Goal: Information Seeking & Learning: Check status

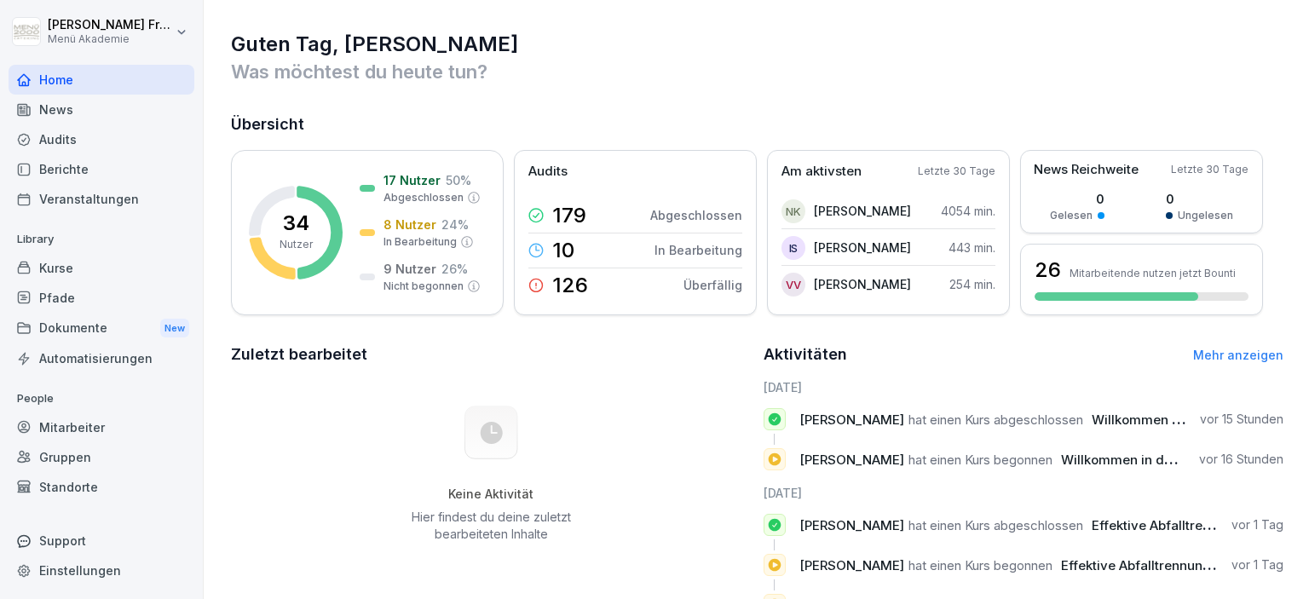
click at [70, 172] on div "Berichte" at bounding box center [102, 169] width 186 height 30
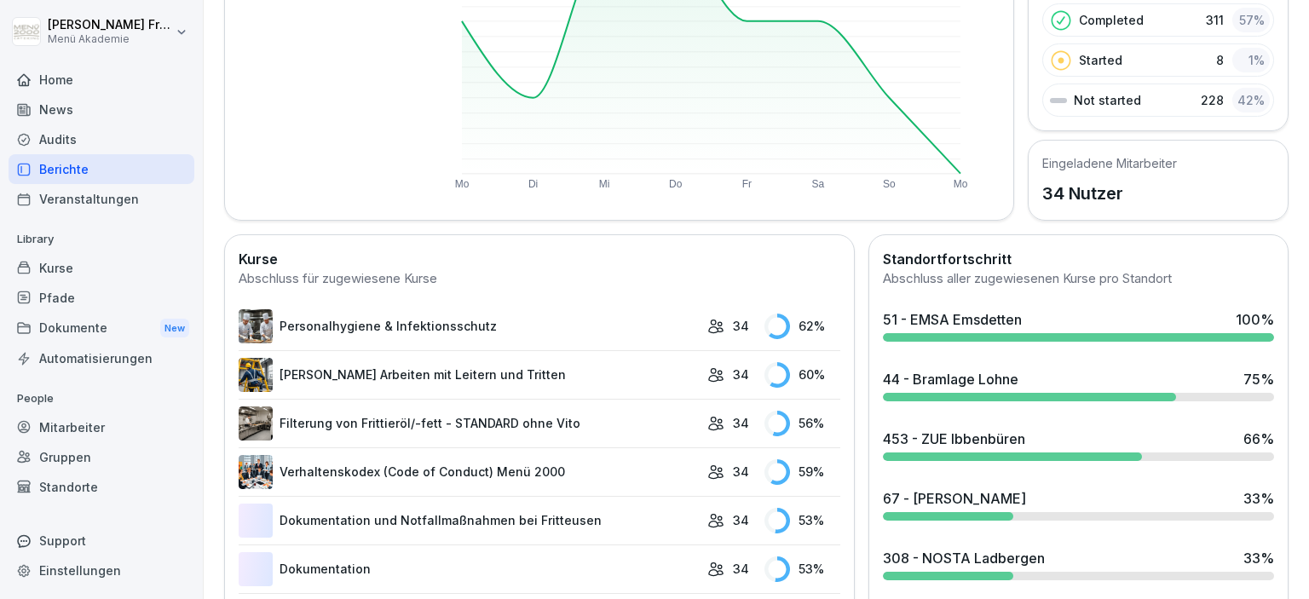
scroll to position [294, 0]
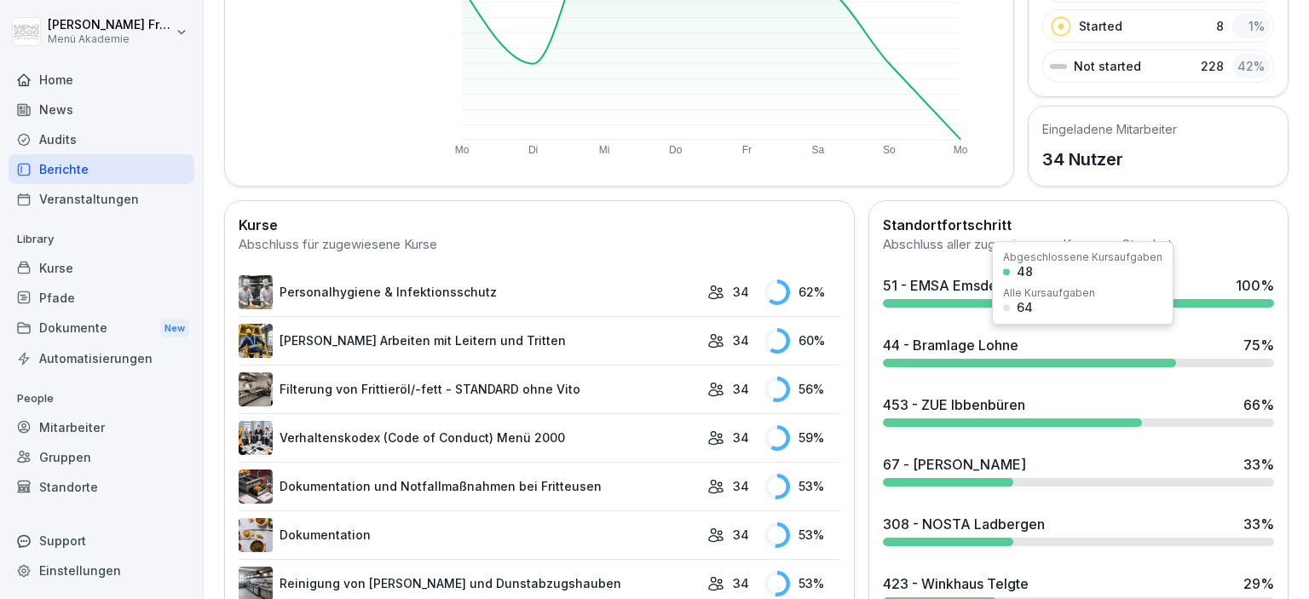
click at [938, 350] on div "44 - Bramlage Lohne" at bounding box center [951, 345] width 136 height 20
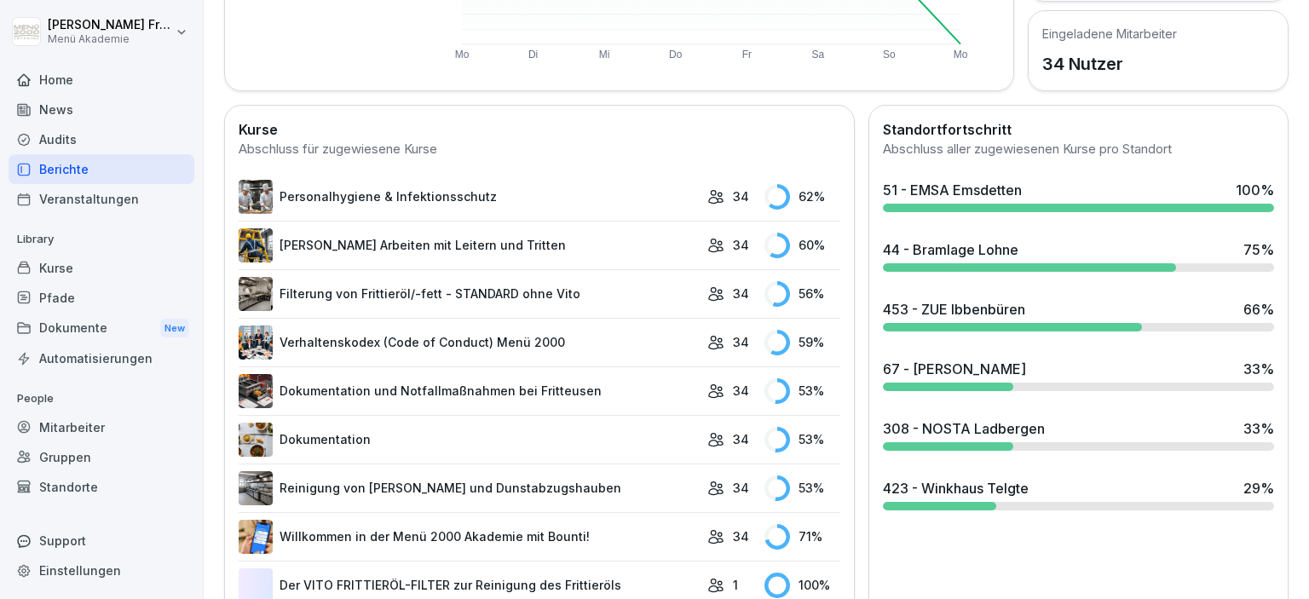
scroll to position [392, 0]
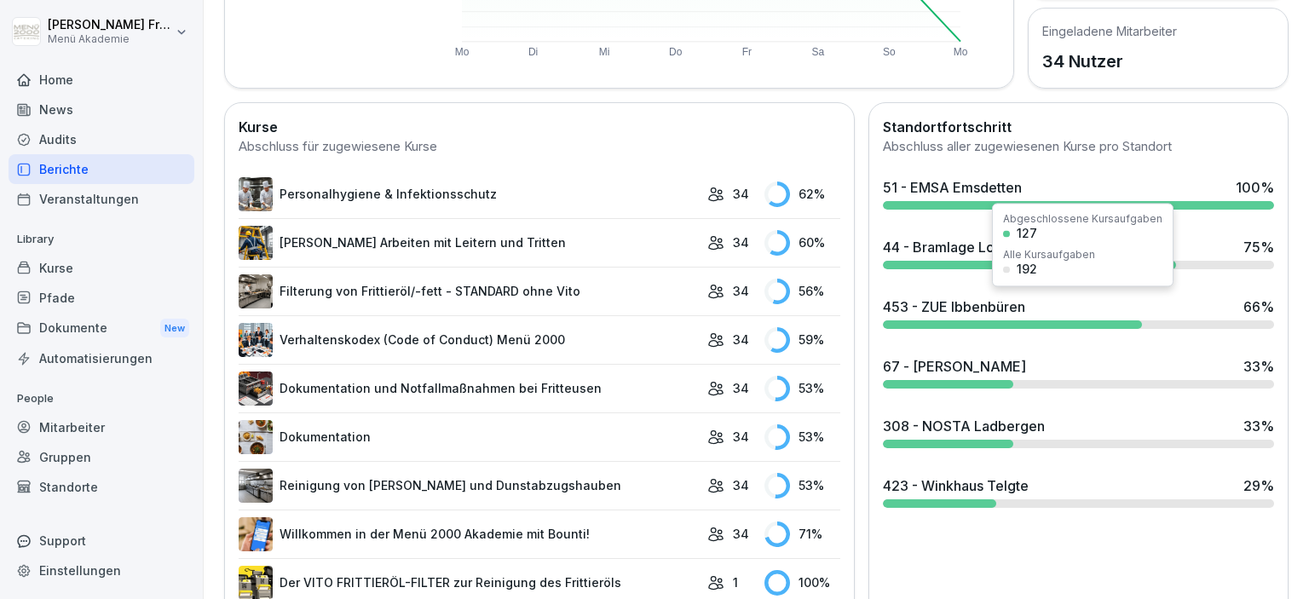
click at [960, 316] on div "453 - ZUE Ibbenbüren 66 %" at bounding box center [1078, 313] width 405 height 46
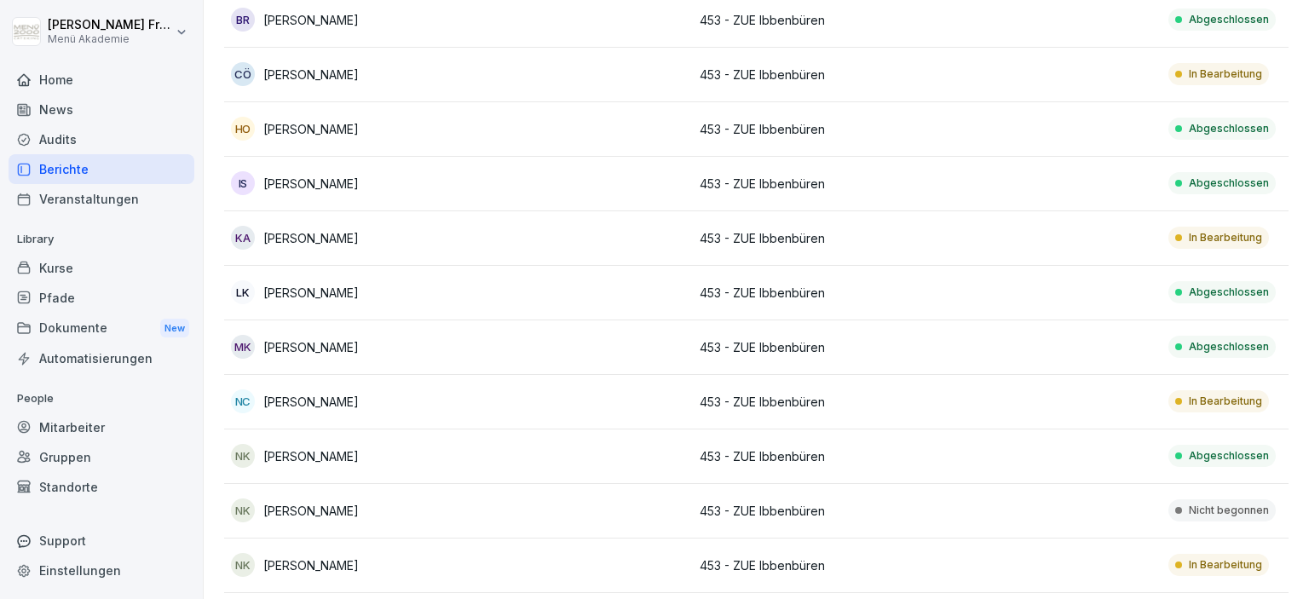
scroll to position [256, 0]
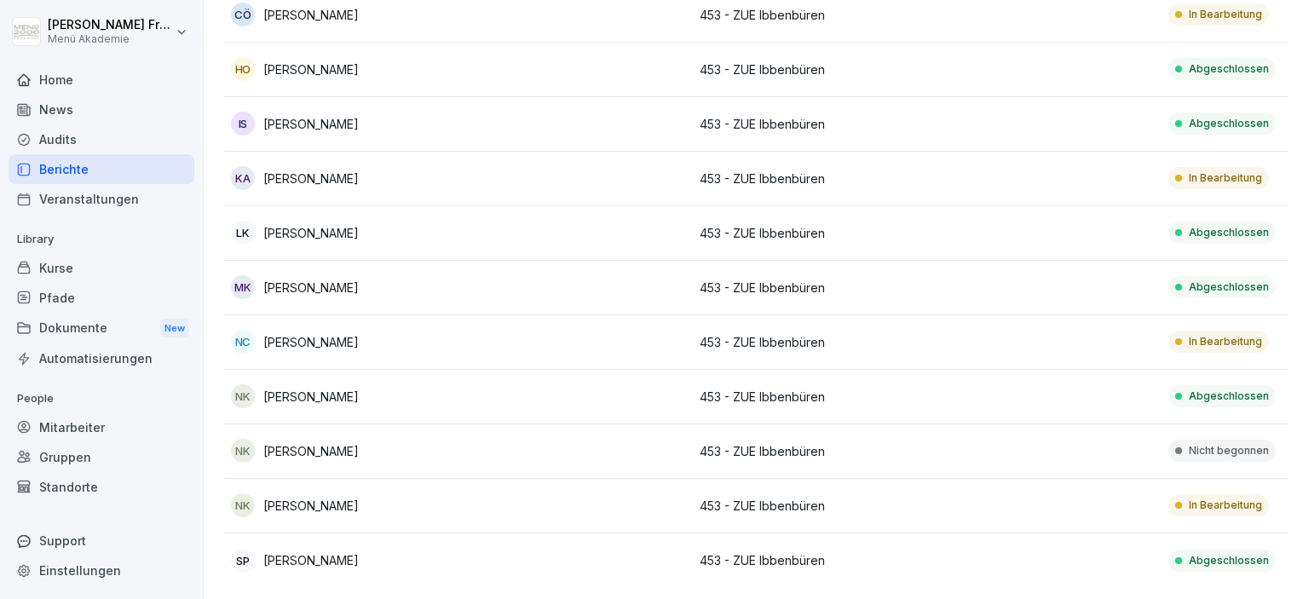
click at [790, 504] on p "453 - ZUE Ibbenbüren" at bounding box center [810, 506] width 221 height 18
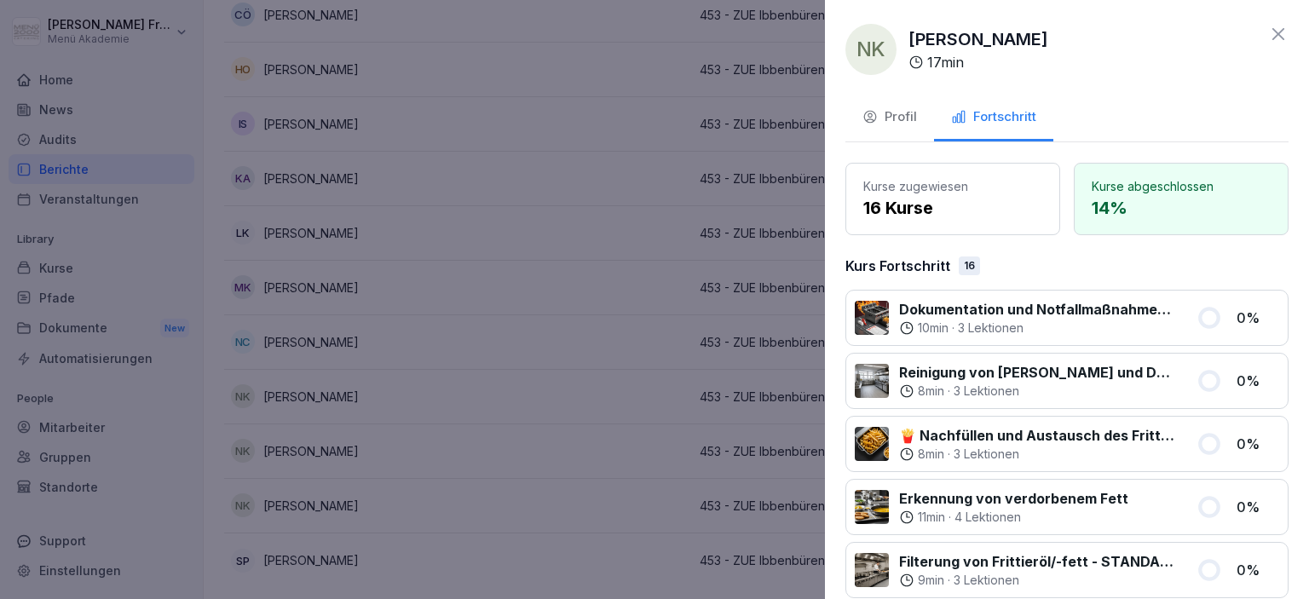
click at [1284, 32] on icon at bounding box center [1278, 34] width 20 height 20
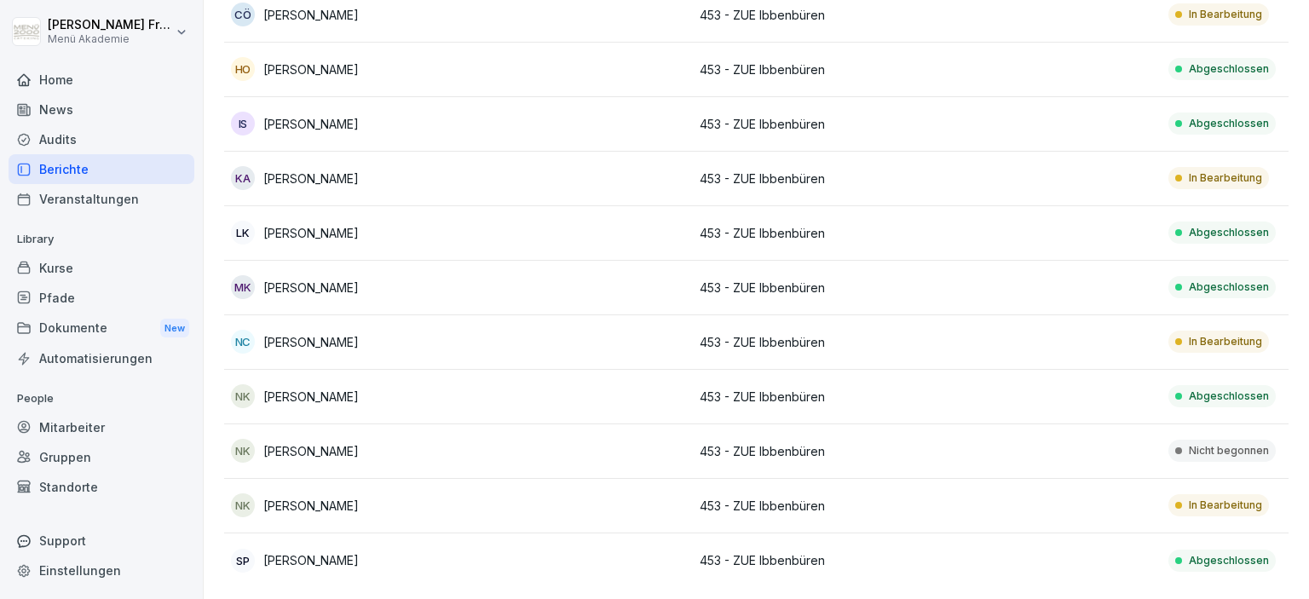
click at [329, 448] on p "[PERSON_NAME]" at bounding box center [310, 451] width 95 height 18
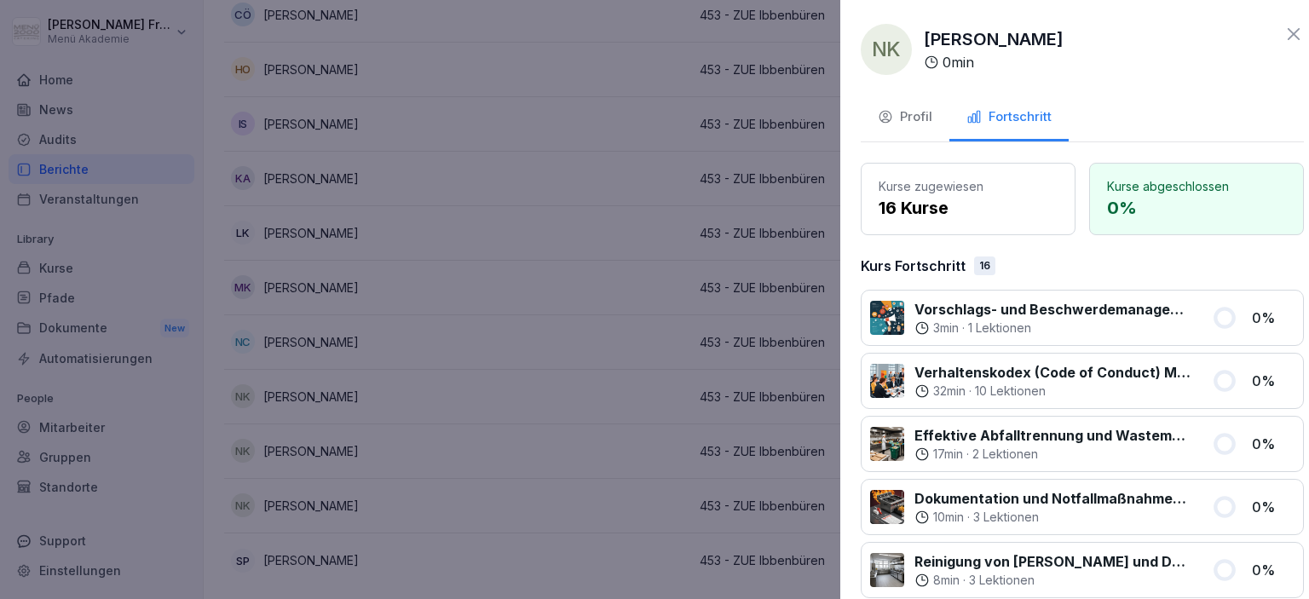
click at [476, 430] on div at bounding box center [654, 299] width 1309 height 599
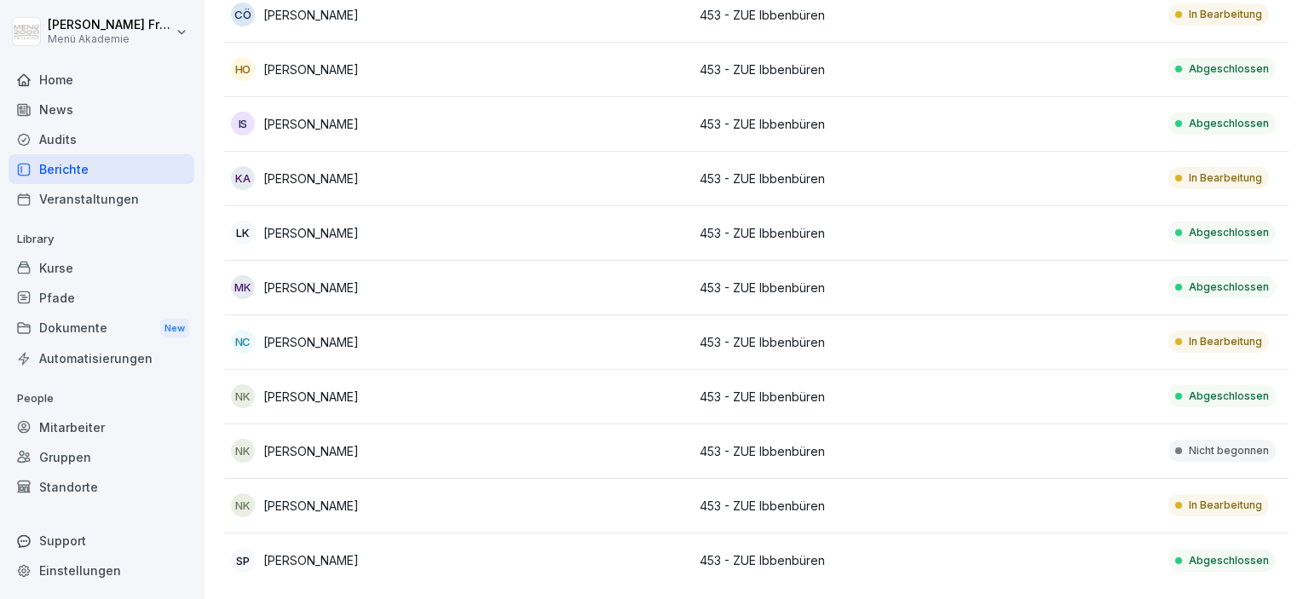
click at [800, 448] on p "453 - ZUE Ibbenbüren" at bounding box center [810, 451] width 221 height 18
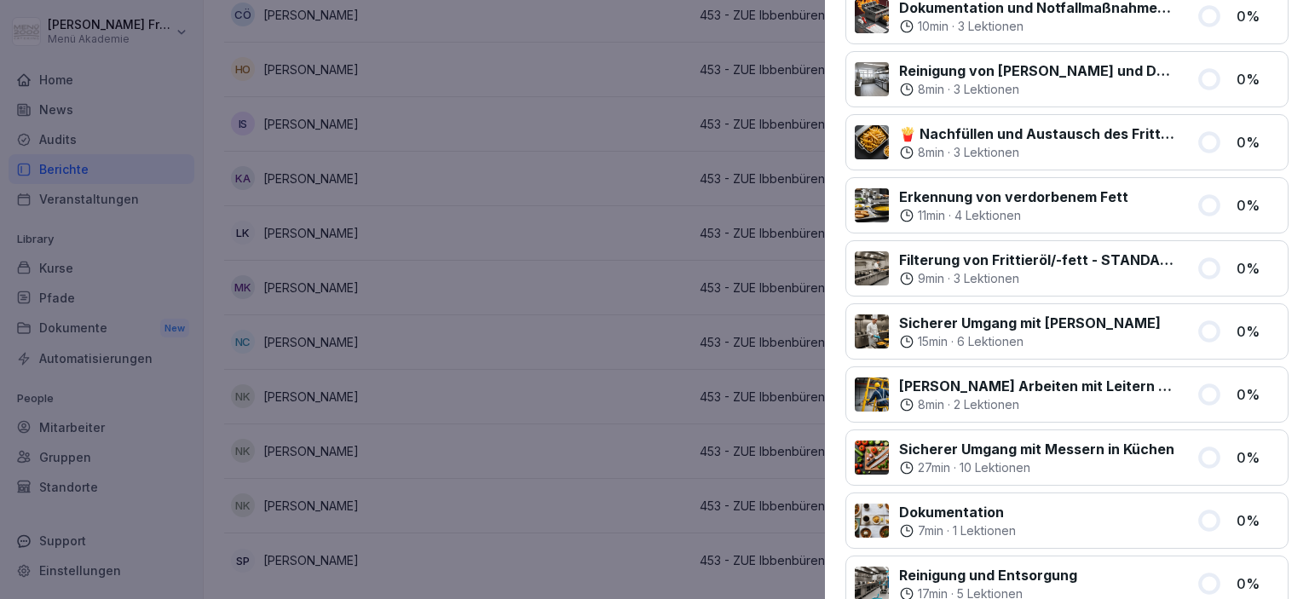
scroll to position [0, 0]
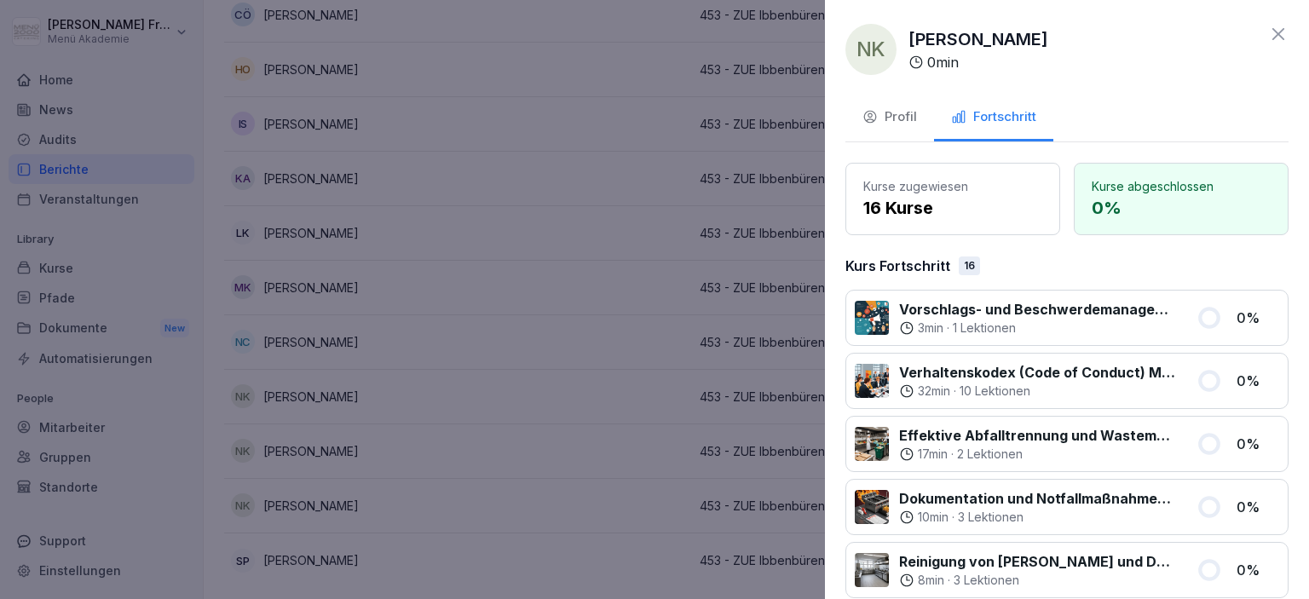
click at [739, 510] on div at bounding box center [654, 299] width 1309 height 599
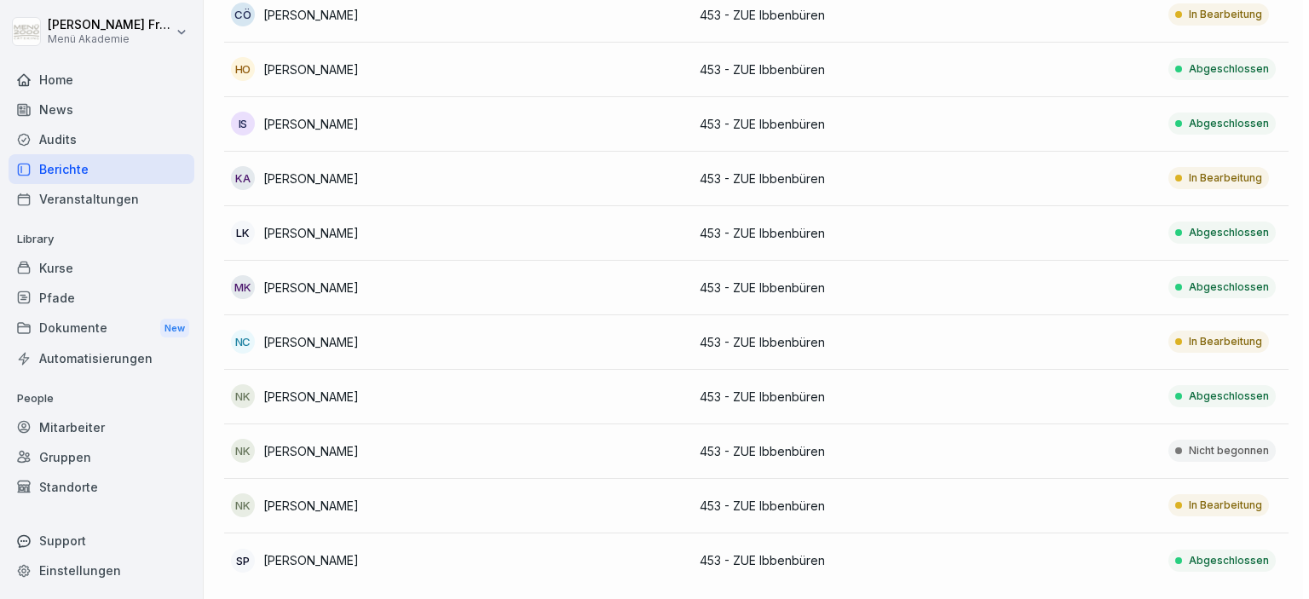
scroll to position [256, 0]
click at [750, 506] on p "453 - ZUE Ibbenbüren" at bounding box center [810, 506] width 221 height 18
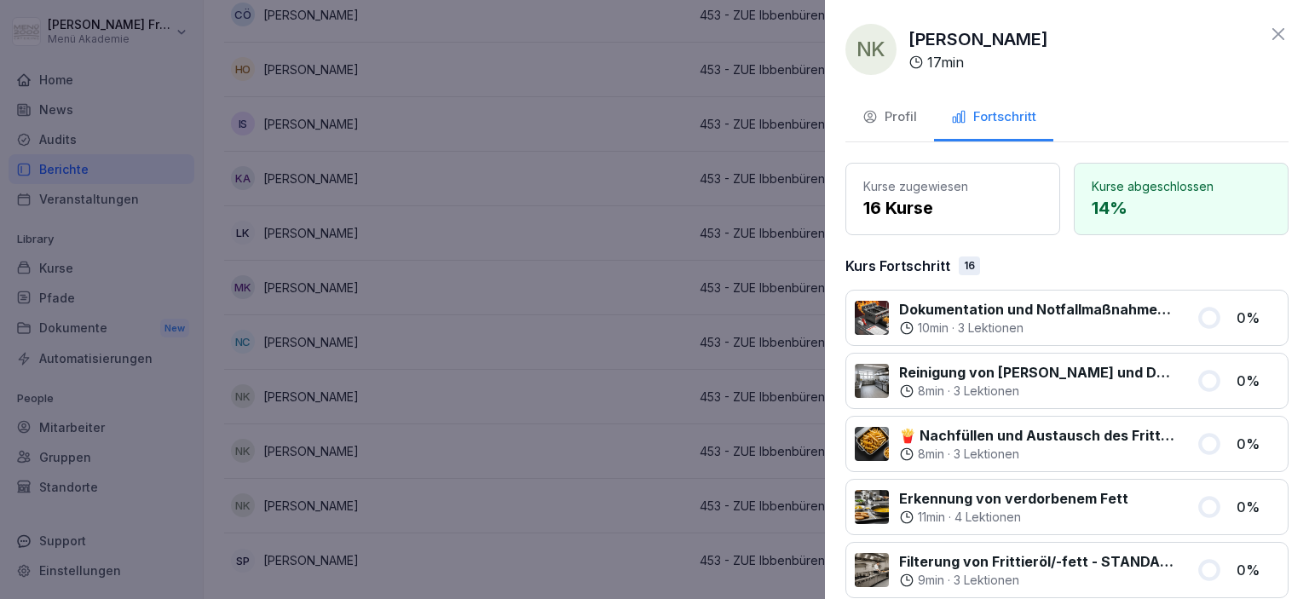
click at [748, 503] on div at bounding box center [654, 299] width 1309 height 599
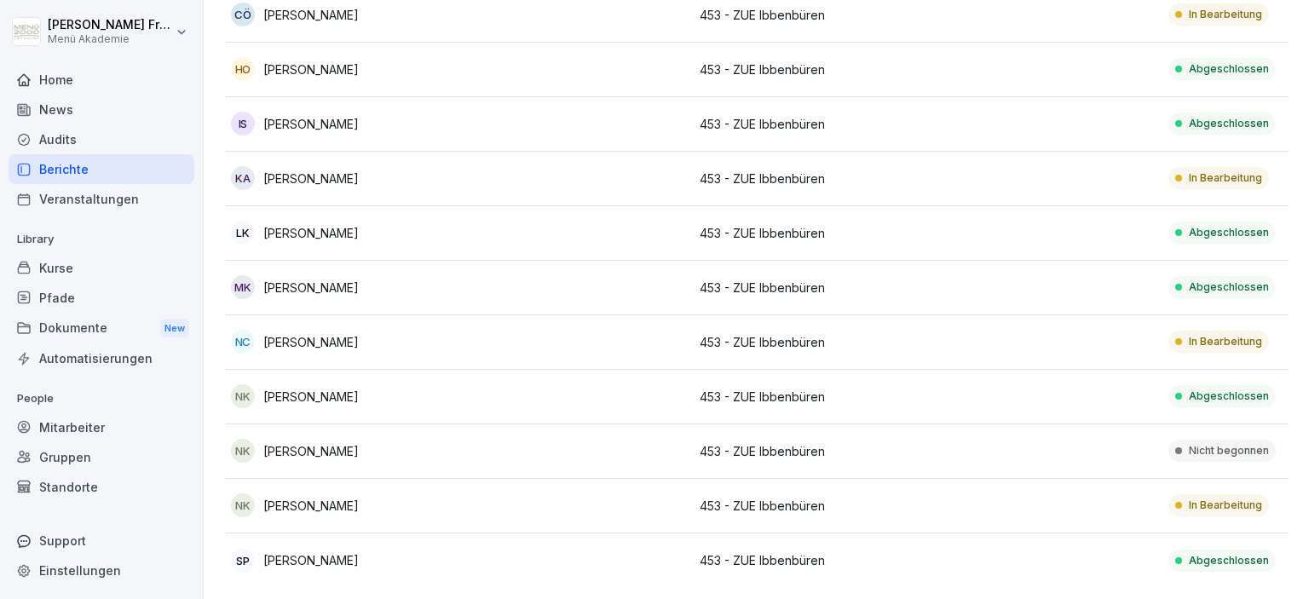
scroll to position [0, 0]
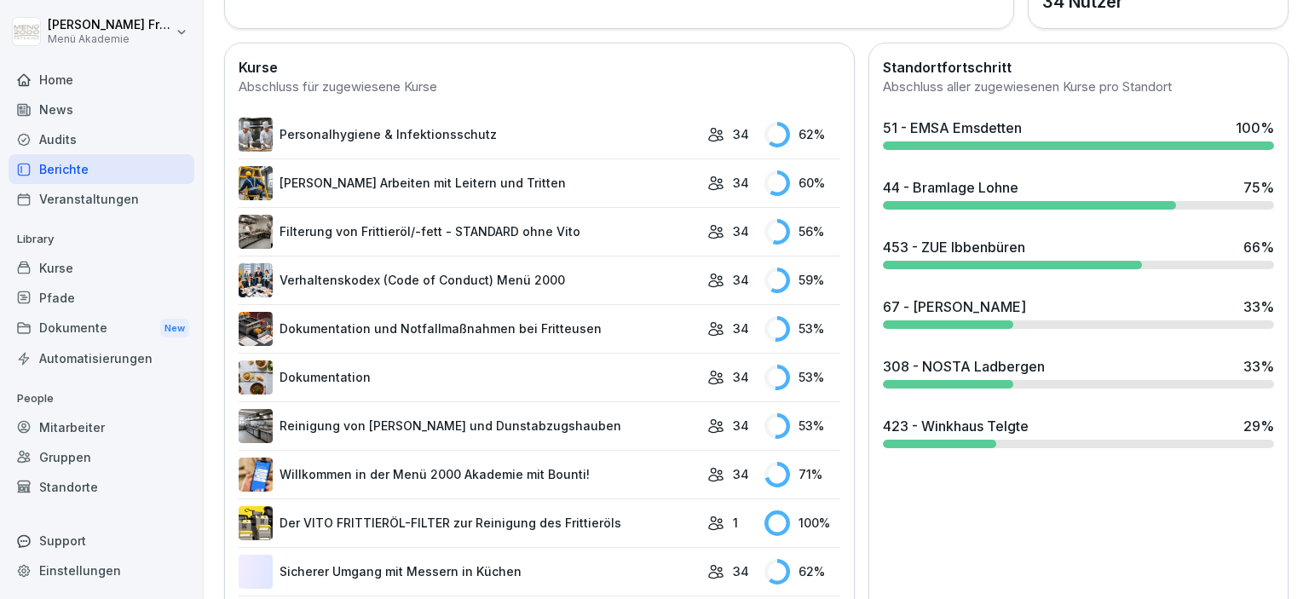
scroll to position [491, 0]
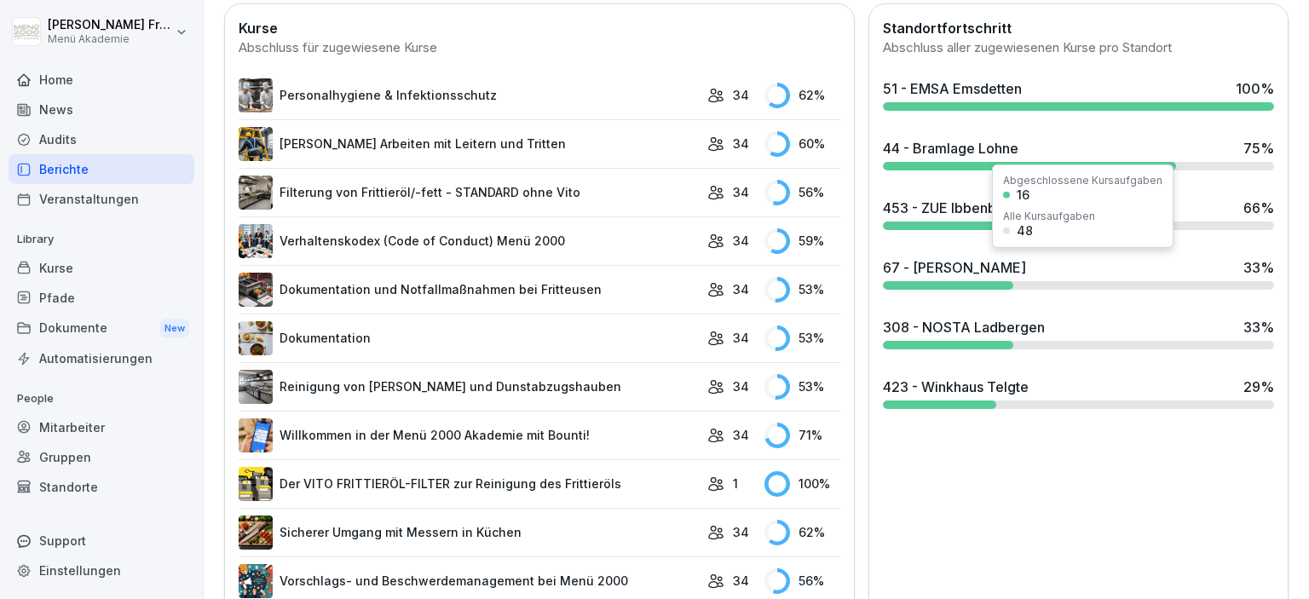
click at [993, 273] on div "67 - [PERSON_NAME]" at bounding box center [954, 267] width 143 height 20
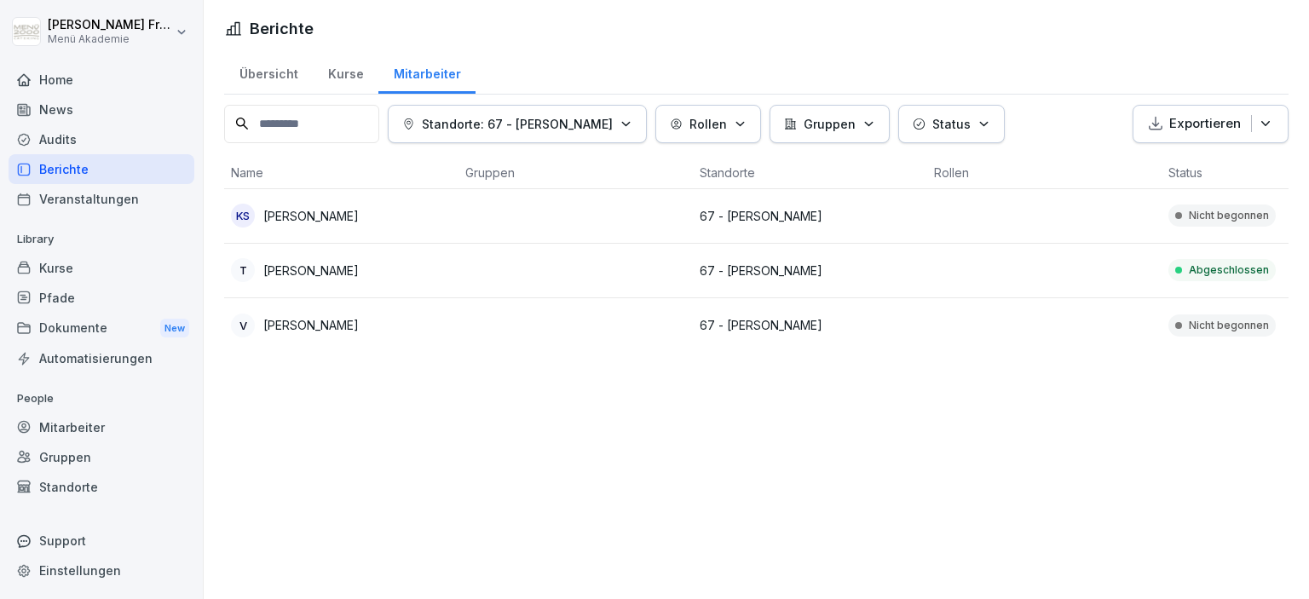
click at [783, 269] on p "67 - [PERSON_NAME]" at bounding box center [810, 271] width 221 height 18
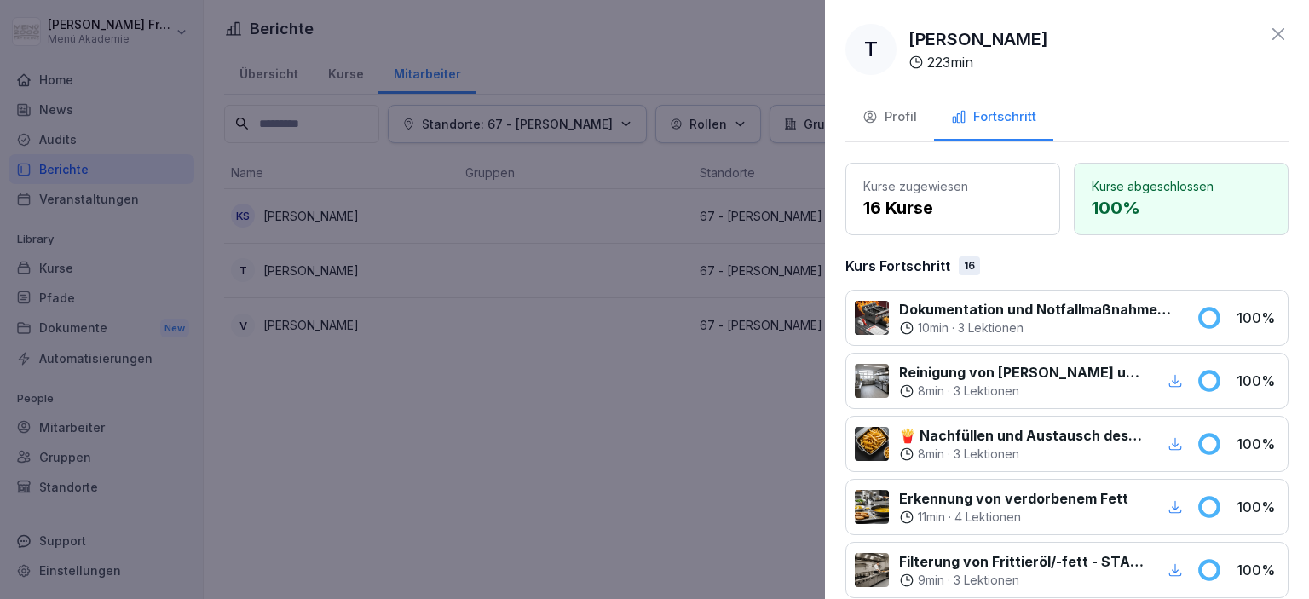
click at [539, 454] on div at bounding box center [654, 299] width 1309 height 599
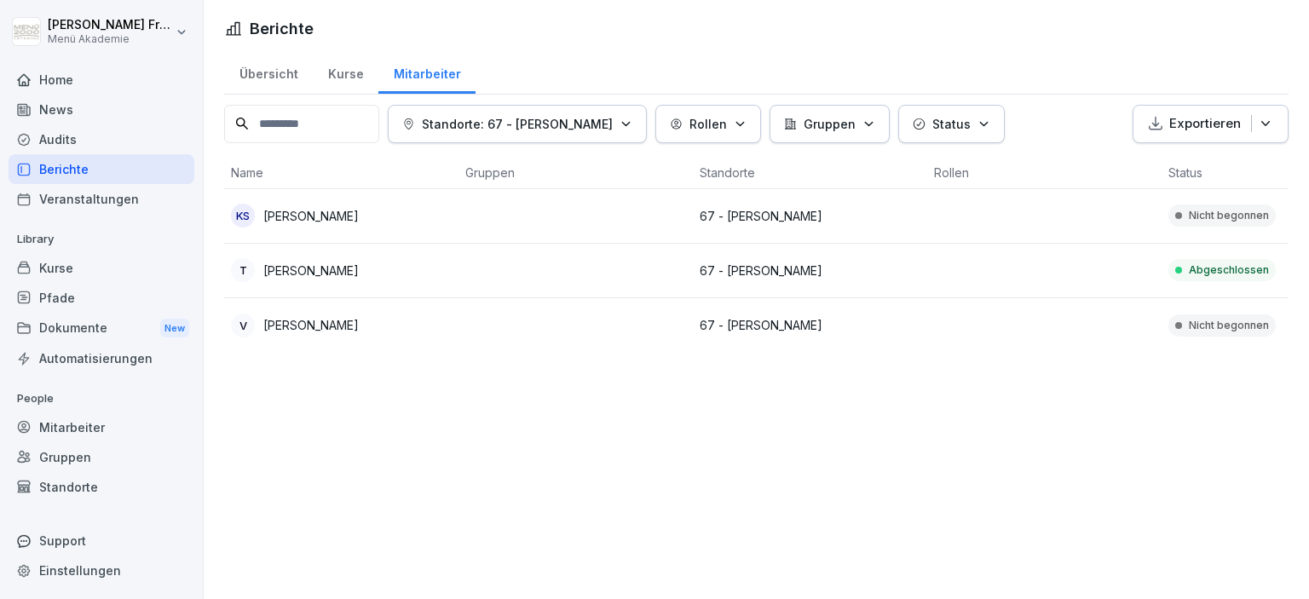
click at [761, 212] on p "67 - [PERSON_NAME]" at bounding box center [810, 216] width 221 height 18
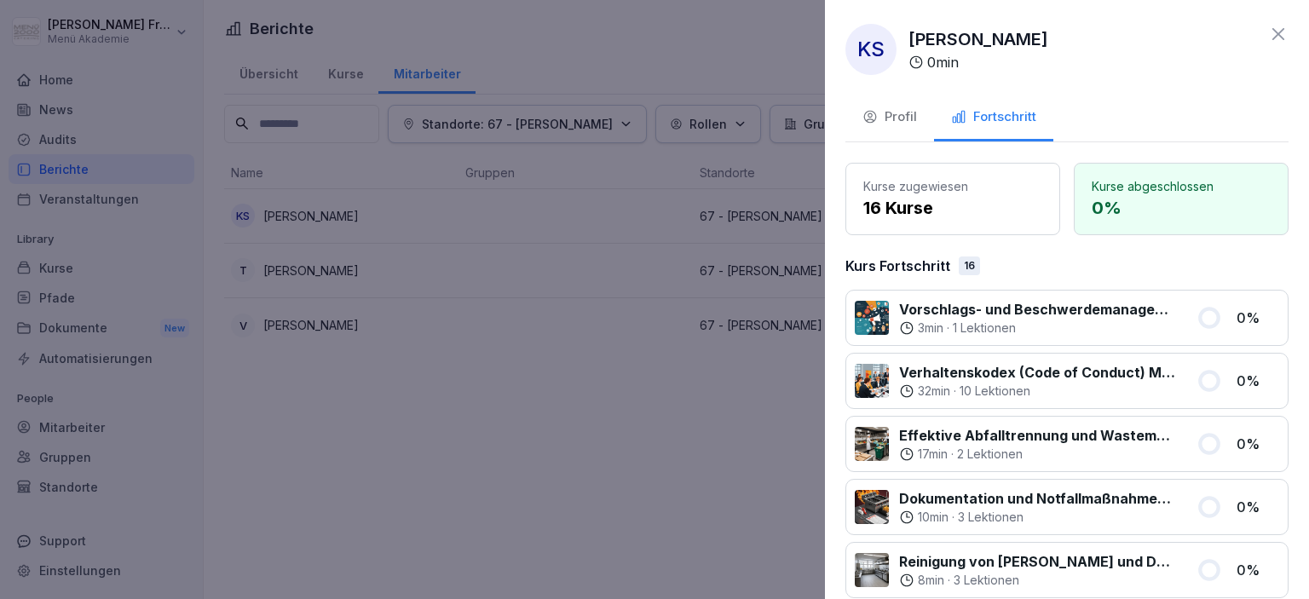
click at [608, 394] on div at bounding box center [654, 299] width 1309 height 599
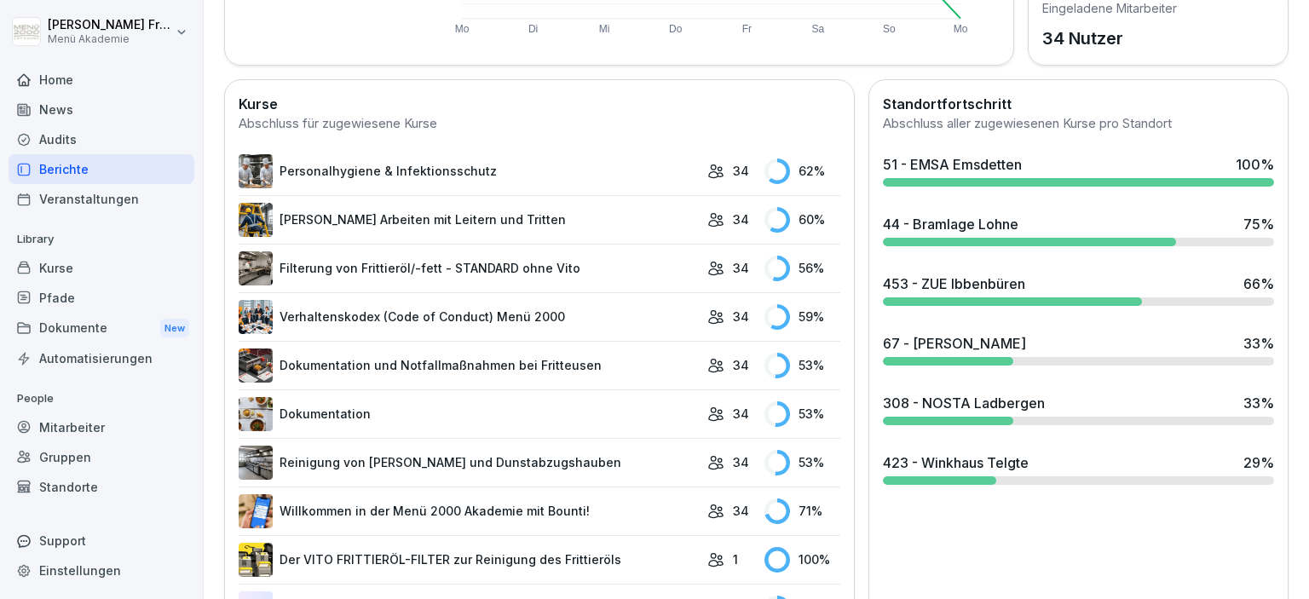
scroll to position [491, 0]
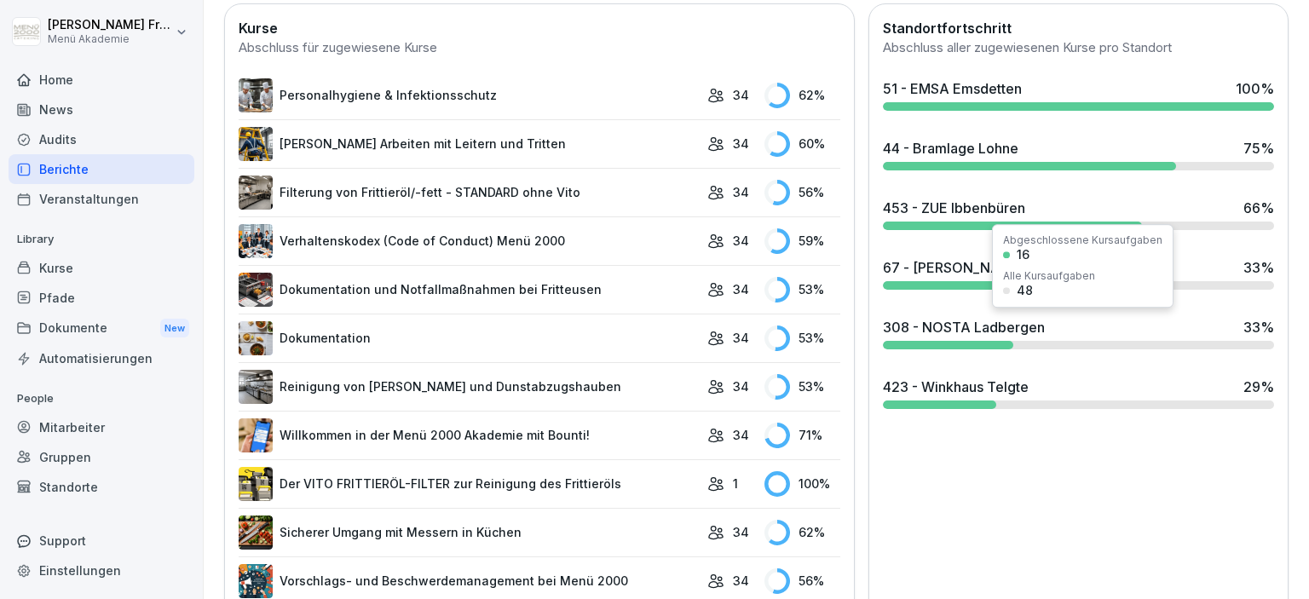
click at [969, 332] on div "308 - NOSTA Ladbergen" at bounding box center [964, 327] width 162 height 20
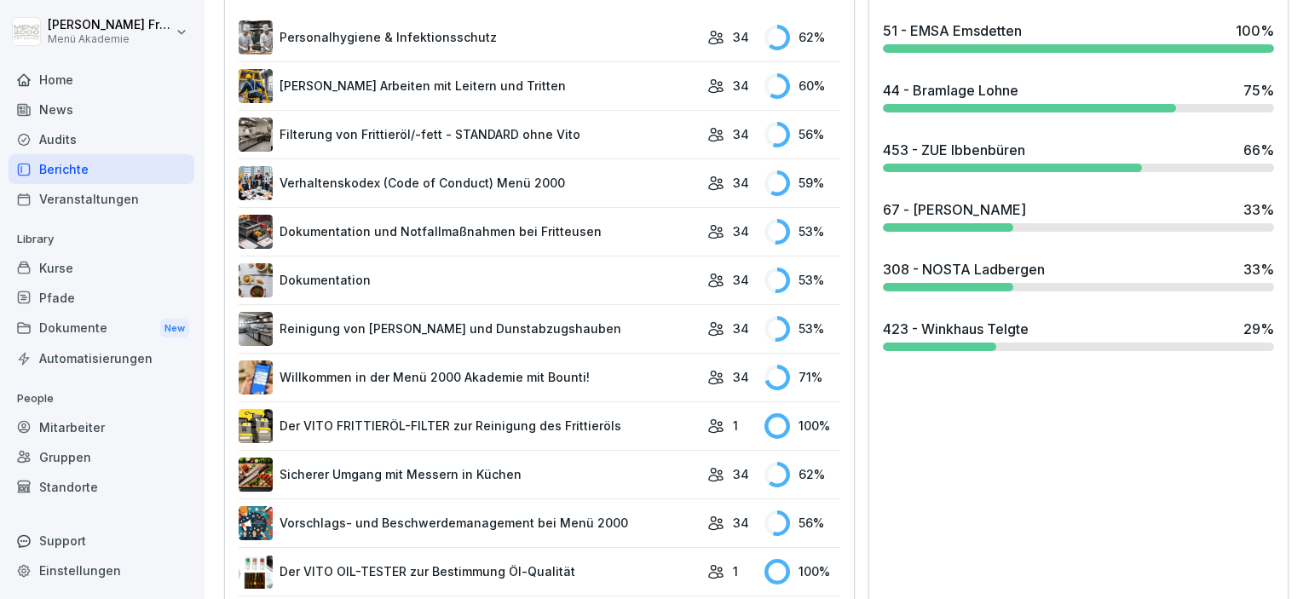
scroll to position [589, 0]
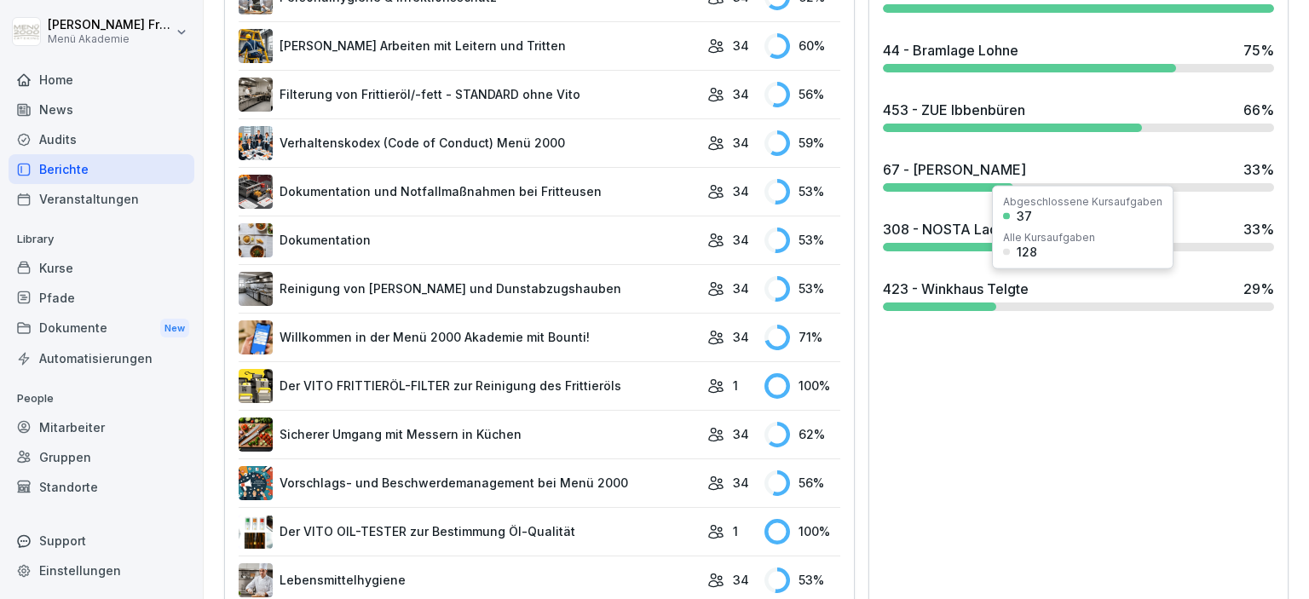
click at [978, 292] on div "423 - Winkhaus Telgte" at bounding box center [956, 289] width 146 height 20
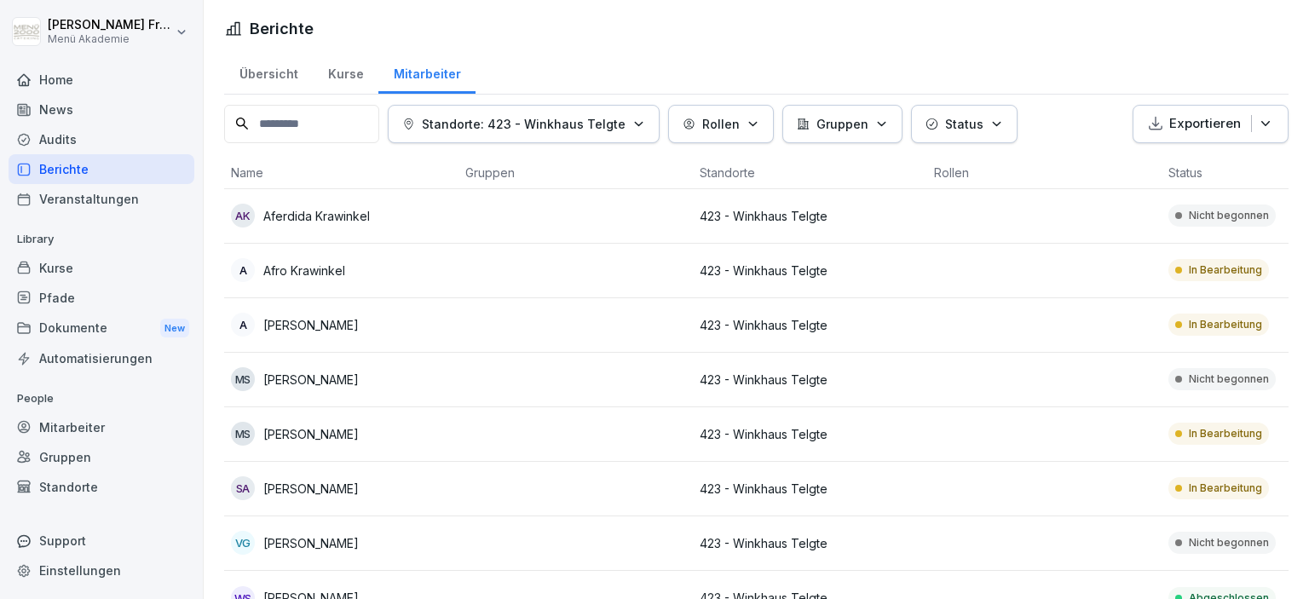
scroll to position [38, 0]
